Goal: Task Accomplishment & Management: Manage account settings

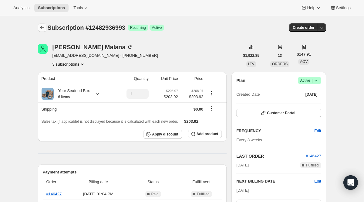
click at [42, 28] on icon "Subscriptions" at bounding box center [42, 28] width 6 height 6
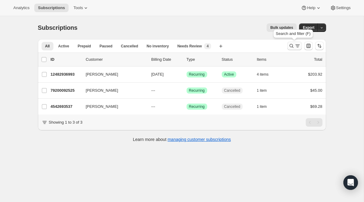
click at [290, 45] on icon "Search and filter results" at bounding box center [291, 46] width 6 height 6
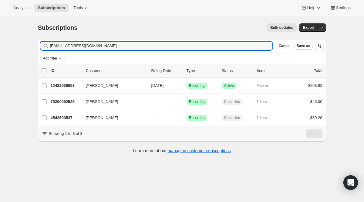
drag, startPoint x: 137, startPoint y: 49, endPoint x: 12, endPoint y: 18, distance: 128.7
click at [12, 18] on div "Subscriptions. This page is ready Subscriptions Bulk updates More actions Bulk …" at bounding box center [182, 117] width 364 height 202
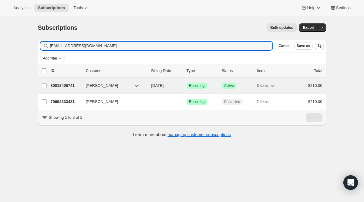
type input "[EMAIL_ADDRESS][DOMAIN_NAME]"
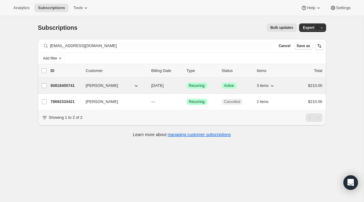
click at [198, 87] on span "Recurring" at bounding box center [197, 85] width 16 height 5
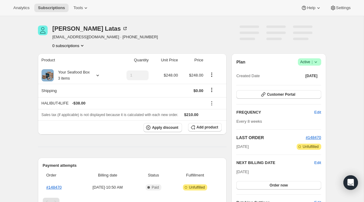
scroll to position [21, 0]
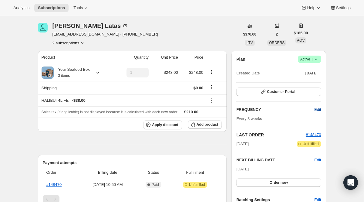
click at [316, 109] on span "Edit" at bounding box center [317, 109] width 7 height 6
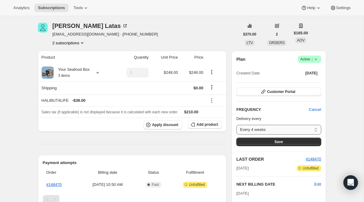
click at [279, 129] on select "Every 4 weeks Every 6 weeks Every 8 weeks Custom..." at bounding box center [278, 130] width 85 height 10
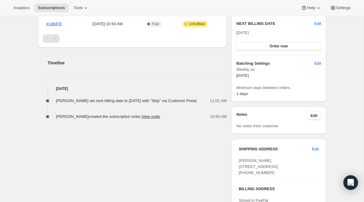
scroll to position [0, 0]
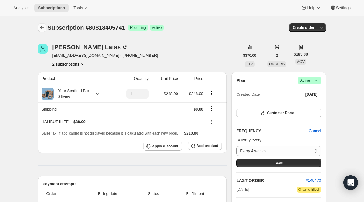
click at [43, 27] on icon "Subscriptions" at bounding box center [42, 28] width 6 height 6
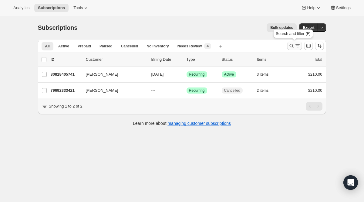
click at [288, 45] on icon "Search and filter results" at bounding box center [291, 46] width 6 height 6
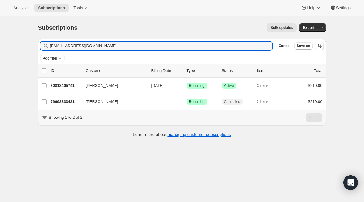
drag, startPoint x: 138, startPoint y: 47, endPoint x: 20, endPoint y: 34, distance: 119.0
click at [20, 34] on div "Subscriptions. This page is ready Subscriptions Bulk updates More actions Bulk …" at bounding box center [182, 117] width 364 height 202
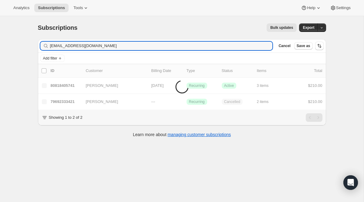
type input "[EMAIL_ADDRESS][DOMAIN_NAME]"
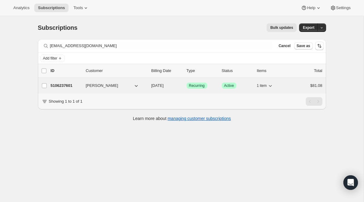
click at [195, 83] on span "Success Recurring" at bounding box center [197, 85] width 21 height 6
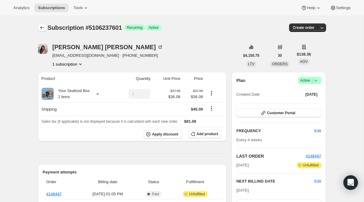
click at [40, 25] on icon "Subscriptions" at bounding box center [42, 28] width 6 height 6
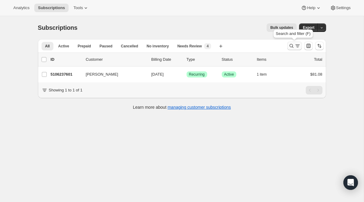
click at [290, 48] on icon "Search and filter results" at bounding box center [291, 46] width 6 height 6
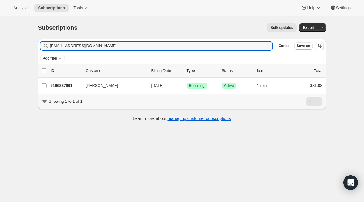
drag, startPoint x: 160, startPoint y: 49, endPoint x: 50, endPoint y: 38, distance: 109.7
click at [50, 38] on div "Subscriptions. This page is ready Subscriptions Bulk updates More actions Bulk …" at bounding box center [182, 71] width 303 height 111
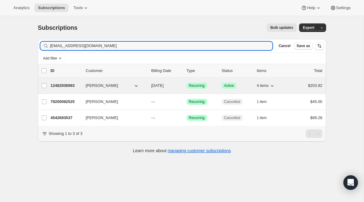
type input "[EMAIL_ADDRESS][DOMAIN_NAME]"
click at [191, 86] on span "Recurring" at bounding box center [197, 85] width 16 height 5
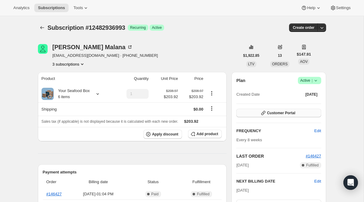
click at [269, 113] on span "Customer Portal" at bounding box center [281, 112] width 28 height 5
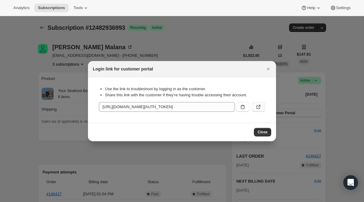
click at [254, 108] on button ":r6qj:" at bounding box center [258, 107] width 13 height 10
click at [75, 111] on div at bounding box center [182, 101] width 364 height 202
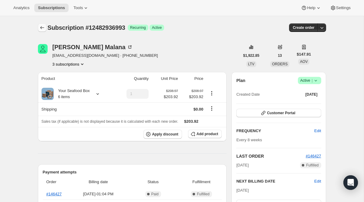
click at [45, 25] on icon "Subscriptions" at bounding box center [42, 28] width 6 height 6
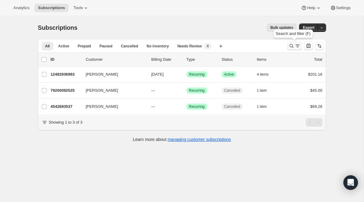
click at [294, 44] on icon "Search and filter results" at bounding box center [291, 46] width 6 height 6
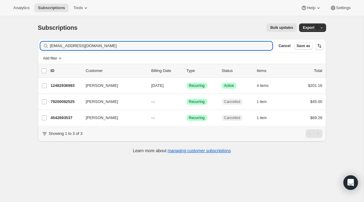
drag, startPoint x: 158, startPoint y: 48, endPoint x: 17, endPoint y: 17, distance: 144.8
click at [17, 17] on div "Subscriptions. This page is ready Subscriptions Bulk updates More actions Bulk …" at bounding box center [182, 117] width 364 height 202
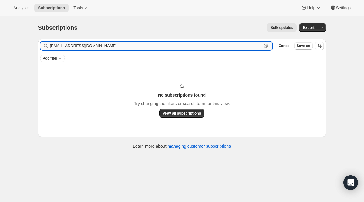
click at [239, 46] on input "[EMAIL_ADDRESS][DOMAIN_NAME]" at bounding box center [156, 46] width 212 height 8
click at [242, 45] on input "[EMAIL_ADDRESS][DOMAIN_NAME]" at bounding box center [156, 46] width 212 height 8
paste input "[EMAIL_ADDRESS]"
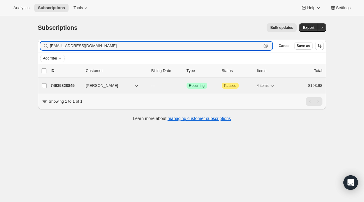
type input "[EMAIL_ADDRESS][DOMAIN_NAME]"
click at [224, 83] on span "Attention Paused" at bounding box center [230, 85] width 17 height 6
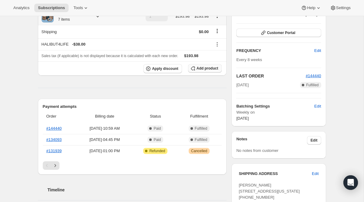
scroll to position [94, 0]
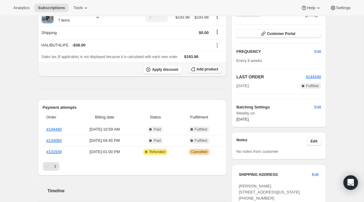
click at [208, 69] on span "Add product" at bounding box center [208, 69] width 22 height 5
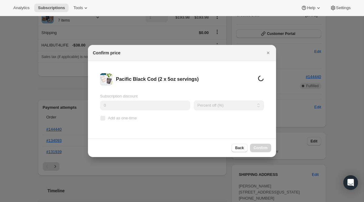
click at [125, 103] on input "0" at bounding box center [145, 105] width 90 height 10
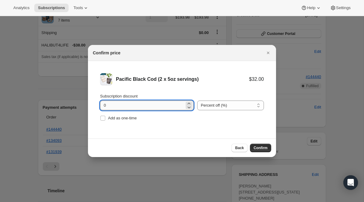
click at [125, 109] on input "0" at bounding box center [142, 105] width 84 height 10
type input "100"
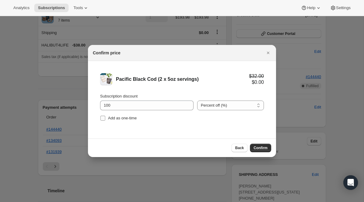
click at [116, 118] on span "Add as one-time" at bounding box center [122, 118] width 29 height 5
click at [105, 118] on input "Add as one-time" at bounding box center [102, 118] width 5 height 5
checkbox input "true"
click at [262, 152] on div "Back Confirm" at bounding box center [182, 147] width 188 height 18
click at [262, 148] on span "Confirm" at bounding box center [261, 147] width 14 height 5
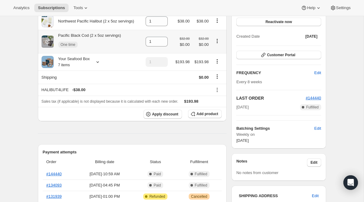
scroll to position [0, 0]
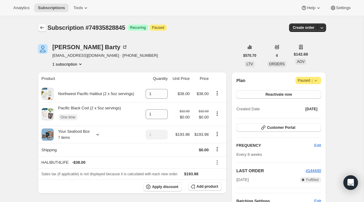
click at [41, 27] on icon "Subscriptions" at bounding box center [42, 27] width 4 height 3
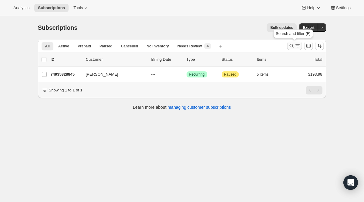
click at [298, 49] on button "Search and filter results" at bounding box center [294, 46] width 15 height 8
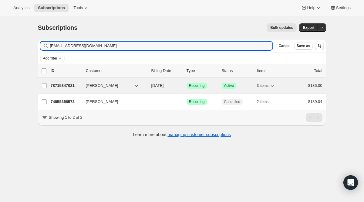
type input "[EMAIL_ADDRESS][DOMAIN_NAME]"
click at [197, 85] on span "Recurring" at bounding box center [197, 85] width 16 height 5
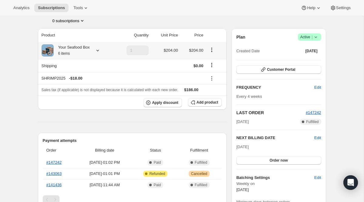
scroll to position [48, 0]
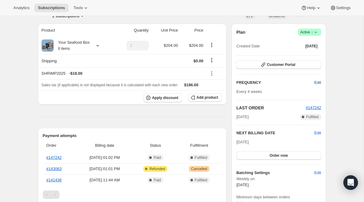
click at [316, 83] on span "Edit" at bounding box center [317, 82] width 7 height 6
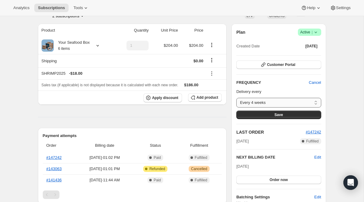
click at [292, 103] on select "Every 4 weeks Every 6 weeks Every 8 weeks Custom..." at bounding box center [278, 103] width 85 height 10
select select "WEEK#8"
click at [284, 117] on button "Save" at bounding box center [278, 114] width 85 height 8
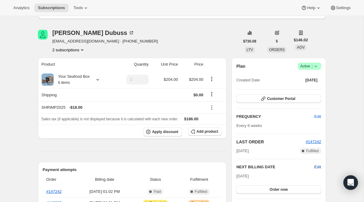
click at [316, 166] on span "Edit" at bounding box center [317, 167] width 7 height 6
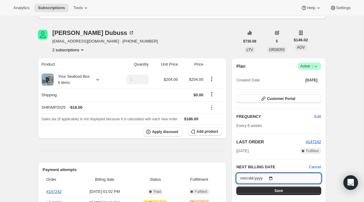
click at [275, 178] on input "[DATE]" at bounding box center [278, 178] width 85 height 10
type input "[DATE]"
click at [277, 189] on span "Save" at bounding box center [278, 190] width 8 height 5
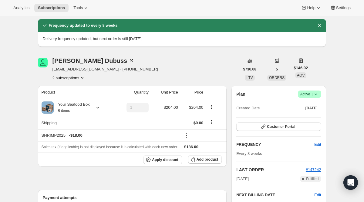
scroll to position [0, 0]
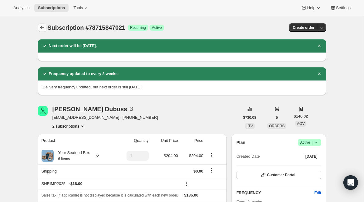
click at [42, 30] on icon "Subscriptions" at bounding box center [42, 28] width 6 height 6
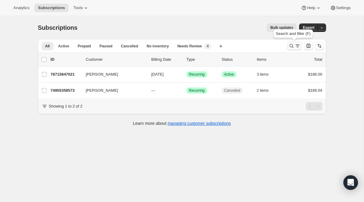
click at [288, 45] on icon "Search and filter results" at bounding box center [291, 46] width 6 height 6
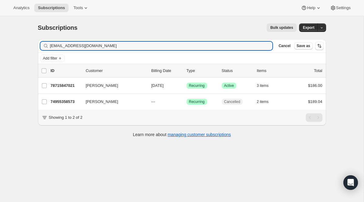
drag, startPoint x: 119, startPoint y: 45, endPoint x: 21, endPoint y: 36, distance: 99.0
click at [21, 36] on div "Subscriptions. This page is ready Subscriptions Bulk updates More actions Bulk …" at bounding box center [182, 117] width 364 height 202
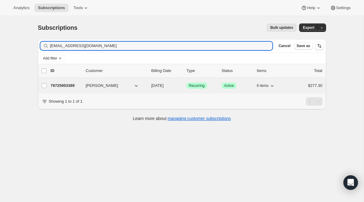
type input "[EMAIL_ADDRESS][DOMAIN_NAME]"
click at [191, 85] on span "Recurring" at bounding box center [197, 85] width 16 height 5
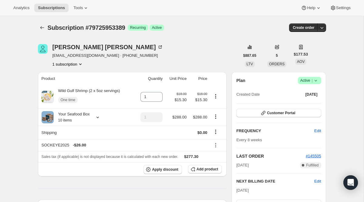
click at [304, 84] on span "Success Active |" at bounding box center [309, 80] width 23 height 7
click at [298, 103] on span "Cancel subscription" at bounding box center [307, 102] width 34 height 5
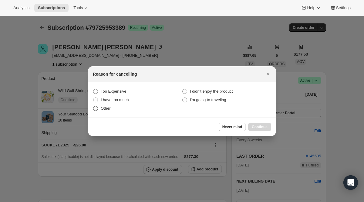
click at [112, 108] on label "Other" at bounding box center [137, 108] width 89 height 8
click at [93, 106] on input "Other" at bounding box center [93, 106] width 0 height 0
radio input "true"
click at [250, 126] on button "Continue" at bounding box center [259, 127] width 23 height 8
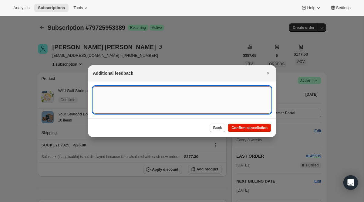
click at [182, 102] on textarea ":r7ih:" at bounding box center [182, 99] width 178 height 27
type textarea "One time"
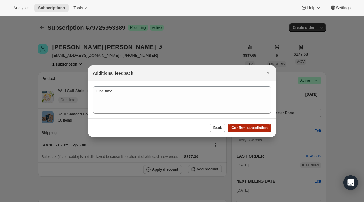
click at [234, 128] on span "Confirm cancellation" at bounding box center [249, 127] width 36 height 5
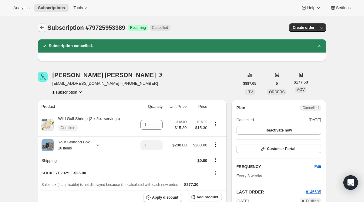
click at [39, 28] on icon "Subscriptions" at bounding box center [42, 28] width 6 height 6
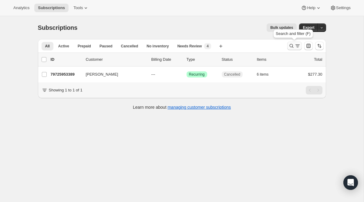
click at [294, 46] on icon "Search and filter results" at bounding box center [291, 46] width 6 height 6
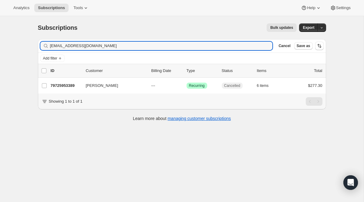
drag, startPoint x: 140, startPoint y: 43, endPoint x: 23, endPoint y: 43, distance: 116.1
click at [23, 43] on div "Subscriptions. This page is ready Subscriptions Bulk updates More actions Bulk …" at bounding box center [182, 117] width 364 height 202
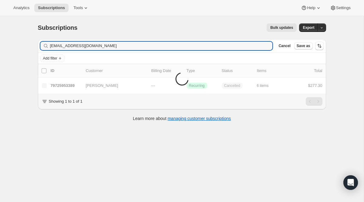
type input "[EMAIL_ADDRESS][DOMAIN_NAME]"
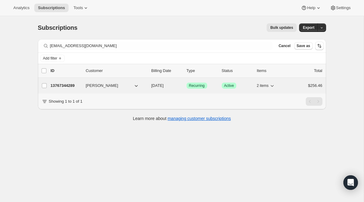
click at [195, 86] on span "Recurring" at bounding box center [197, 85] width 16 height 5
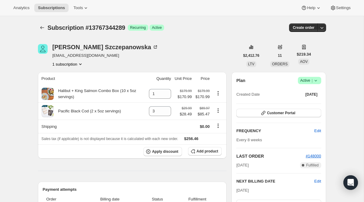
click at [304, 82] on span "Active |" at bounding box center [309, 80] width 18 height 6
click at [301, 91] on span "Pause subscription" at bounding box center [306, 92] width 33 height 5
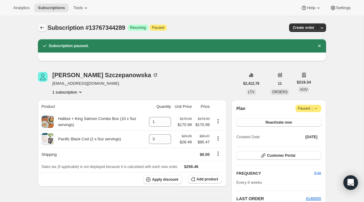
click at [39, 30] on icon "Subscriptions" at bounding box center [42, 28] width 6 height 6
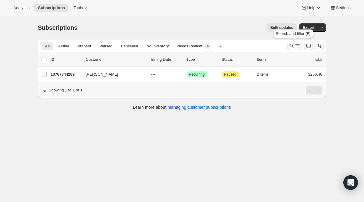
click at [292, 46] on icon "Search and filter results" at bounding box center [291, 46] width 6 height 6
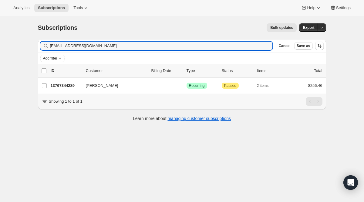
drag, startPoint x: 137, startPoint y: 46, endPoint x: -17, endPoint y: 32, distance: 154.1
click at [0, 32] on html "Analytics Subscriptions Tools Help Settings Skip to content Subscriptions. This…" at bounding box center [182, 101] width 364 height 202
type input "[EMAIL_ADDRESS][DOMAIN_NAME]"
click at [191, 86] on span "Recurring" at bounding box center [197, 85] width 16 height 5
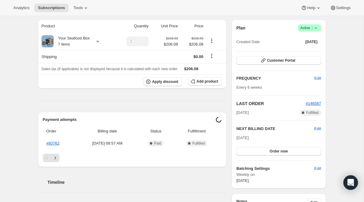
scroll to position [95, 0]
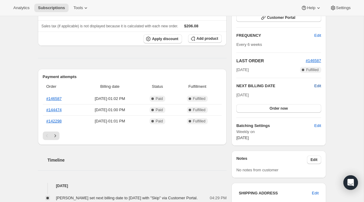
click at [315, 87] on span "Edit" at bounding box center [317, 86] width 7 height 6
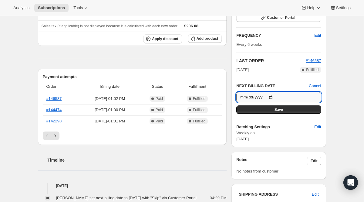
click at [274, 97] on input "[DATE]" at bounding box center [278, 97] width 85 height 10
click at [273, 96] on input "[DATE]" at bounding box center [278, 97] width 85 height 10
type input "[DATE]"
click at [273, 96] on input "[DATE]" at bounding box center [278, 97] width 85 height 10
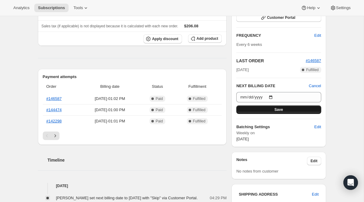
click at [295, 113] on button "Save" at bounding box center [278, 109] width 85 height 8
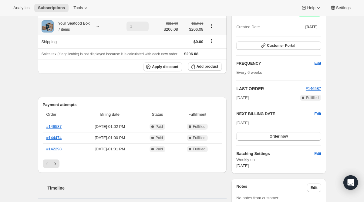
scroll to position [0, 0]
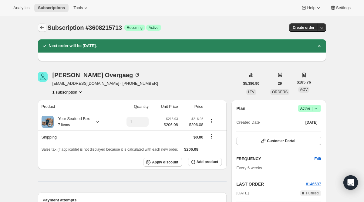
click at [42, 28] on icon "Subscriptions" at bounding box center [42, 27] width 4 height 3
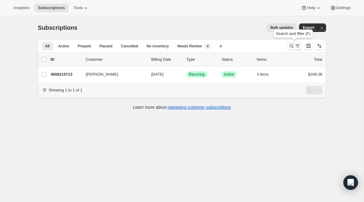
click at [292, 48] on icon "Search and filter results" at bounding box center [291, 46] width 6 height 6
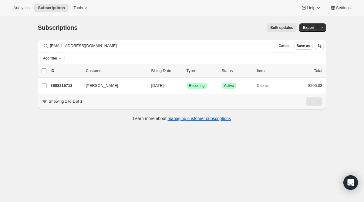
click at [125, 51] on div "Filter subscribers [EMAIL_ADDRESS][DOMAIN_NAME] Clear Cancel Save as" at bounding box center [182, 45] width 288 height 13
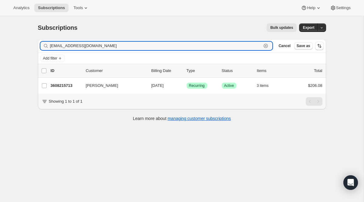
drag, startPoint x: 127, startPoint y: 47, endPoint x: 6, endPoint y: 23, distance: 123.1
click at [15, 23] on div "Subscriptions. This page is ready Subscriptions Bulk updates More actions Bulk …" at bounding box center [182, 117] width 364 height 202
paste input "[PHONE_NUMBER]"
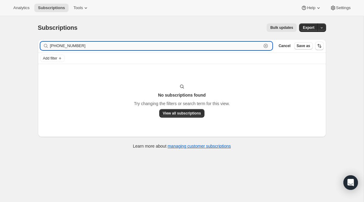
click at [252, 49] on input "[PHONE_NUMBER]" at bounding box center [156, 46] width 212 height 8
paste input "[PERSON_NAME][EMAIL_ADDRESS][DOMAIN_NAME]"
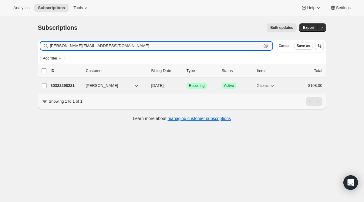
type input "[PERSON_NAME][EMAIL_ADDRESS][DOMAIN_NAME]"
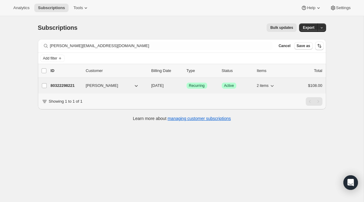
click at [191, 87] on span "Recurring" at bounding box center [197, 85] width 16 height 5
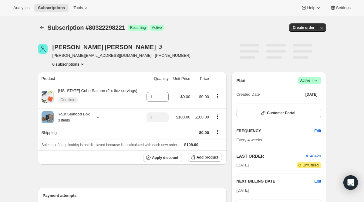
click at [301, 77] on span "Active |" at bounding box center [309, 80] width 18 height 6
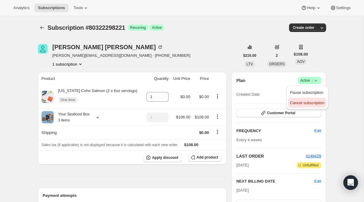
click at [302, 102] on span "Cancel subscription" at bounding box center [307, 102] width 34 height 5
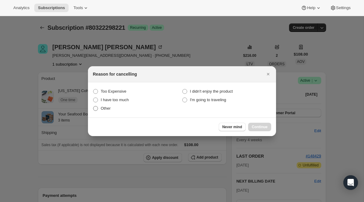
click at [103, 105] on span "Other" at bounding box center [106, 108] width 10 height 6
click at [93, 106] on input "Other" at bounding box center [93, 106] width 0 height 0
radio input "true"
click at [256, 123] on button "Continue" at bounding box center [259, 127] width 23 height 8
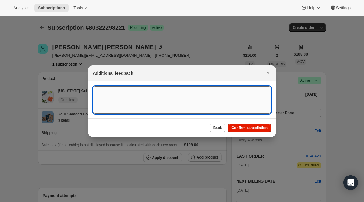
click at [173, 107] on textarea ":r899:" at bounding box center [182, 99] width 178 height 27
type textarea "One time"
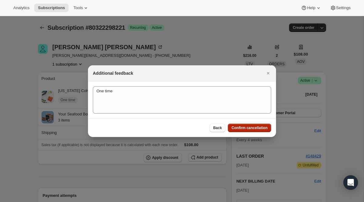
click at [246, 128] on span "Confirm cancellation" at bounding box center [249, 127] width 36 height 5
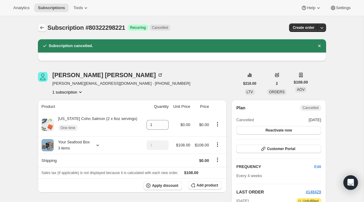
click at [45, 30] on button "Subscriptions" at bounding box center [42, 27] width 8 height 8
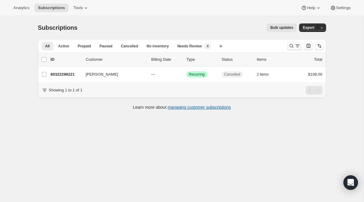
click at [294, 46] on icon "Search and filter results" at bounding box center [297, 46] width 6 height 6
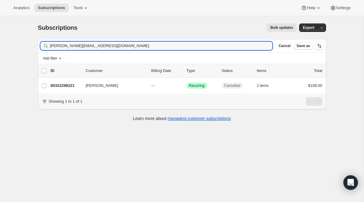
drag, startPoint x: 139, startPoint y: 45, endPoint x: -7, endPoint y: 40, distance: 146.3
click at [0, 40] on html "Analytics Subscriptions Tools Help Settings Skip to content Subscriptions. This…" at bounding box center [182, 101] width 364 height 202
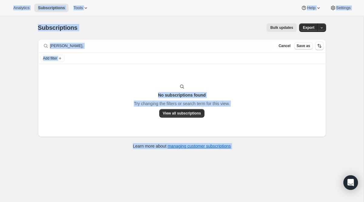
click at [115, 52] on div "Filter subscribers [PERSON_NAME], Clear Cancel Save as" at bounding box center [182, 45] width 288 height 13
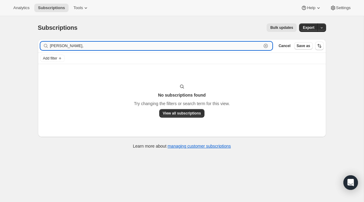
click at [117, 49] on input "[PERSON_NAME]," at bounding box center [156, 46] width 212 height 8
paste input "[EMAIL_ADDRESS][DOMAIN_NAME]"
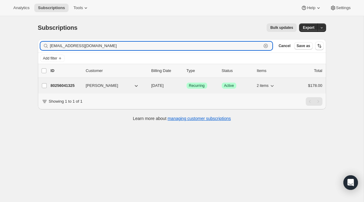
type input "[EMAIL_ADDRESS][DOMAIN_NAME]"
click at [198, 85] on span "Recurring" at bounding box center [197, 85] width 16 height 5
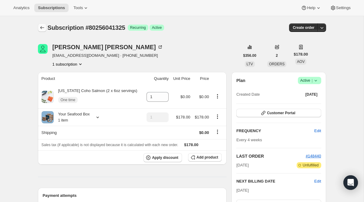
click at [41, 27] on icon "Subscriptions" at bounding box center [42, 28] width 6 height 6
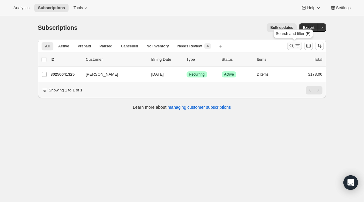
click at [296, 46] on icon "Search and filter results" at bounding box center [297, 46] width 6 height 6
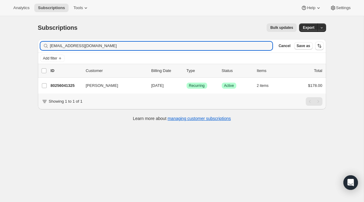
drag, startPoint x: 76, startPoint y: 45, endPoint x: 9, endPoint y: 35, distance: 67.6
click at [9, 35] on div "Subscriptions. This page is ready Subscriptions Bulk updates More actions Bulk …" at bounding box center [182, 117] width 364 height 202
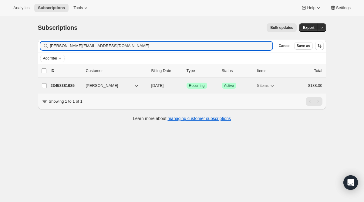
type input "[PERSON_NAME][EMAIL_ADDRESS][DOMAIN_NAME]"
click at [202, 89] on div "23458381985 [PERSON_NAME] F [DATE] Success Recurring Success Active 5 items $13…" at bounding box center [187, 85] width 272 height 8
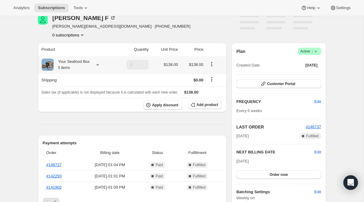
scroll to position [34, 0]
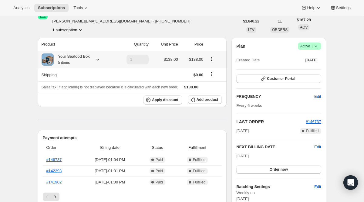
click at [98, 60] on icon at bounding box center [98, 59] width 6 height 6
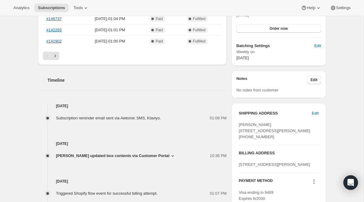
scroll to position [194, 0]
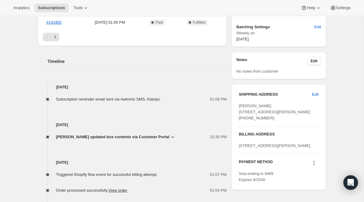
click at [148, 138] on span "[PERSON_NAME] updated box contents via Customer Portal" at bounding box center [112, 137] width 113 height 6
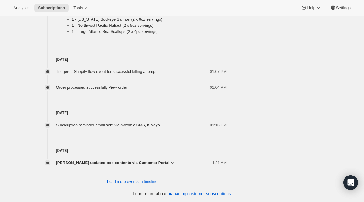
scroll to position [378, 0]
